Goal: Use online tool/utility

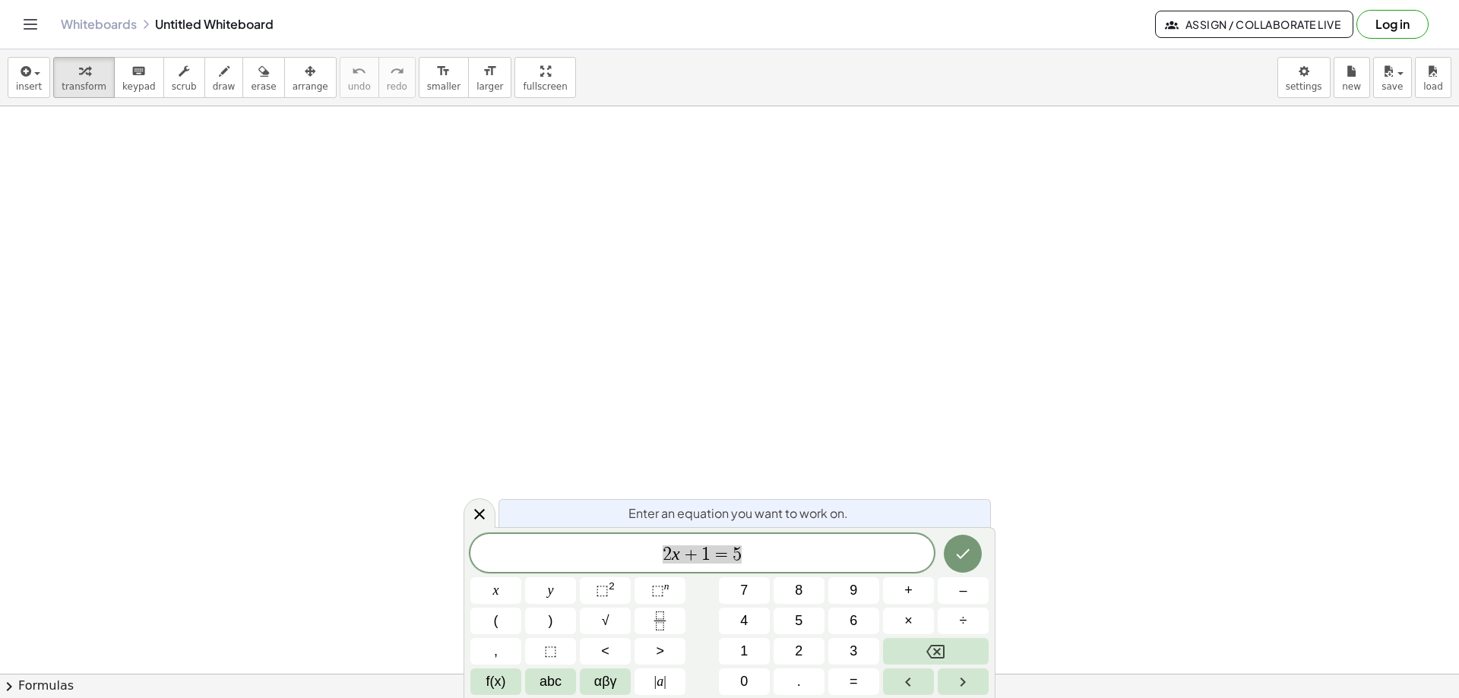
click at [744, 548] on span "2 x + 1 = 5" at bounding box center [701, 554] width 463 height 21
click at [744, 549] on span "2 x + 1 = 5 ​" at bounding box center [701, 554] width 463 height 21
click at [735, 552] on span "5" at bounding box center [736, 555] width 9 height 18
click at [732, 552] on span "5" at bounding box center [736, 555] width 9 height 18
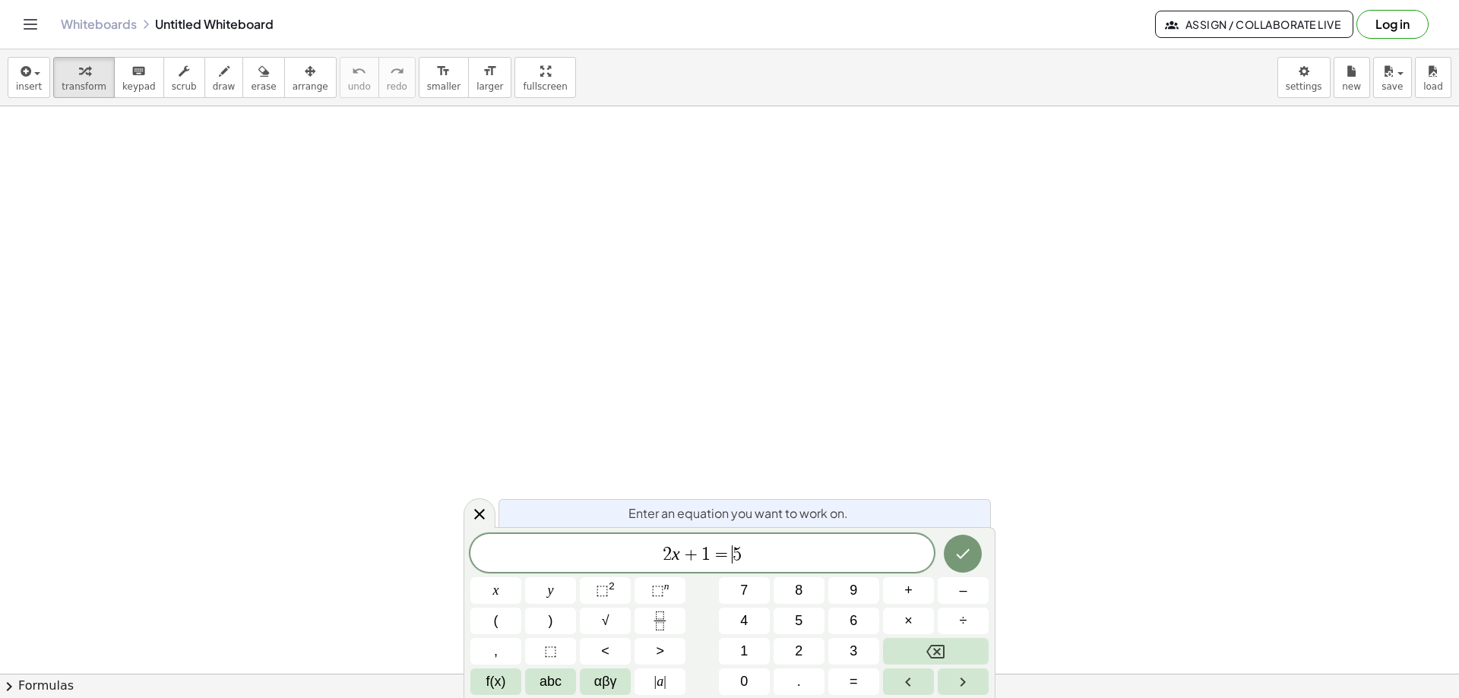
click at [730, 553] on span "=" at bounding box center [721, 555] width 22 height 18
drag, startPoint x: 757, startPoint y: 555, endPoint x: 632, endPoint y: 548, distance: 125.5
click at [632, 548] on span "2 x + 1 = 5" at bounding box center [701, 554] width 463 height 21
click at [603, 584] on span "⬚" at bounding box center [602, 590] width 13 height 15
click at [705, 546] on span "6" at bounding box center [701, 555] width 9 height 18
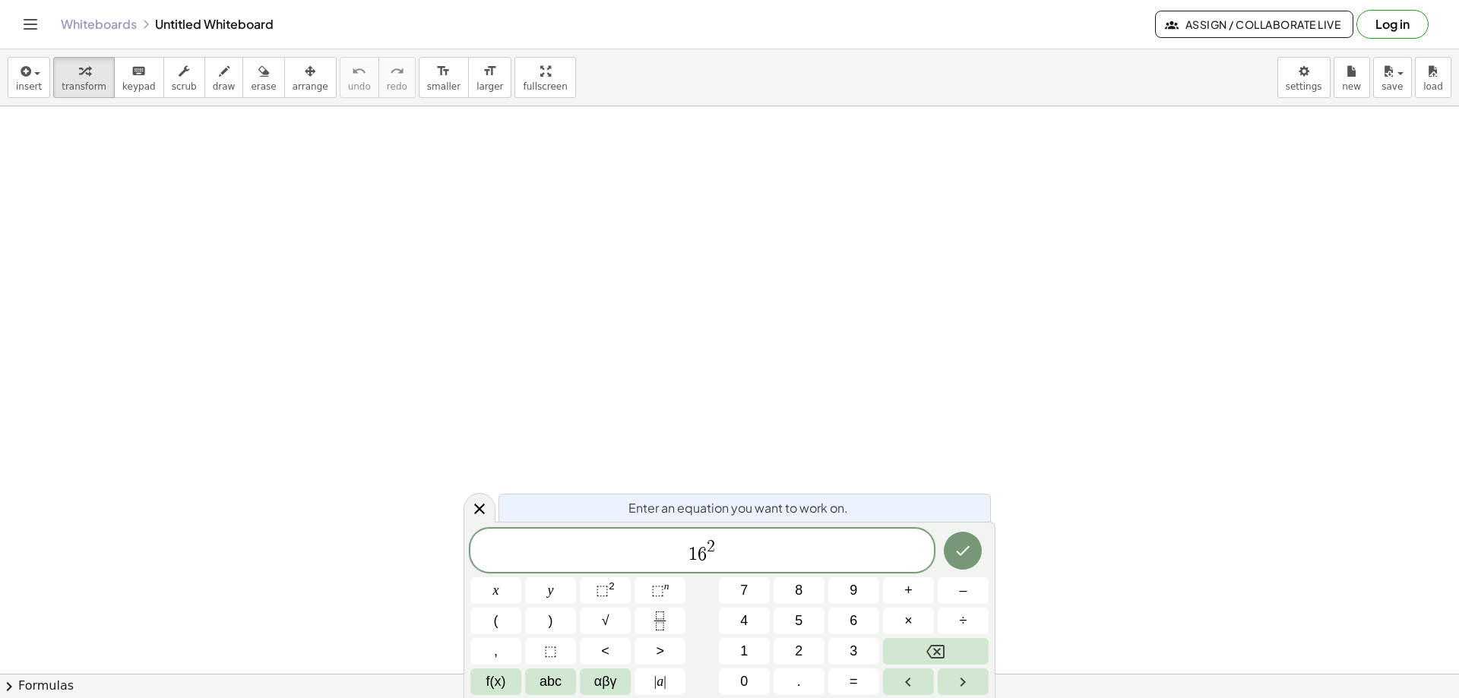
click at [707, 543] on span "2" at bounding box center [711, 547] width 8 height 17
